Goal: Navigation & Orientation: Find specific page/section

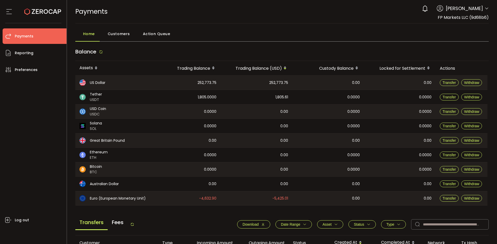
scroll to position [173, 0]
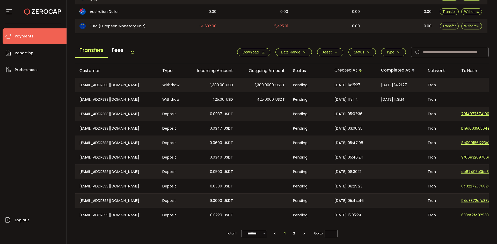
click at [367, 52] on icon "button" at bounding box center [369, 52] width 4 height 4
click at [368, 53] on icon "button" at bounding box center [369, 52] width 4 height 4
click at [367, 53] on icon "button" at bounding box center [369, 52] width 4 height 4
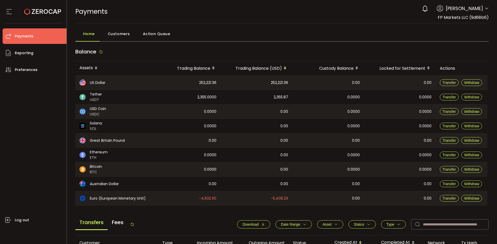
scroll to position [173, 0]
